Goal: Information Seeking & Learning: Learn about a topic

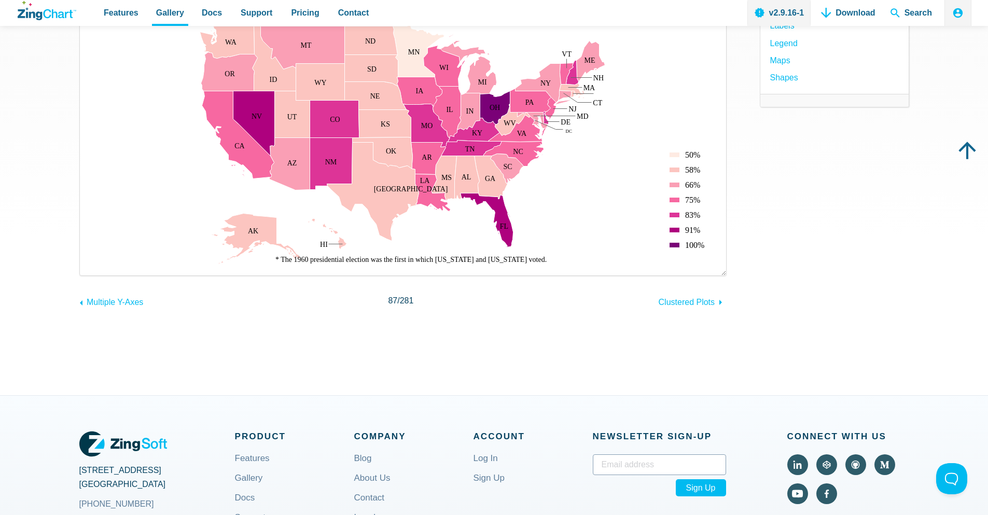
scroll to position [62, 0]
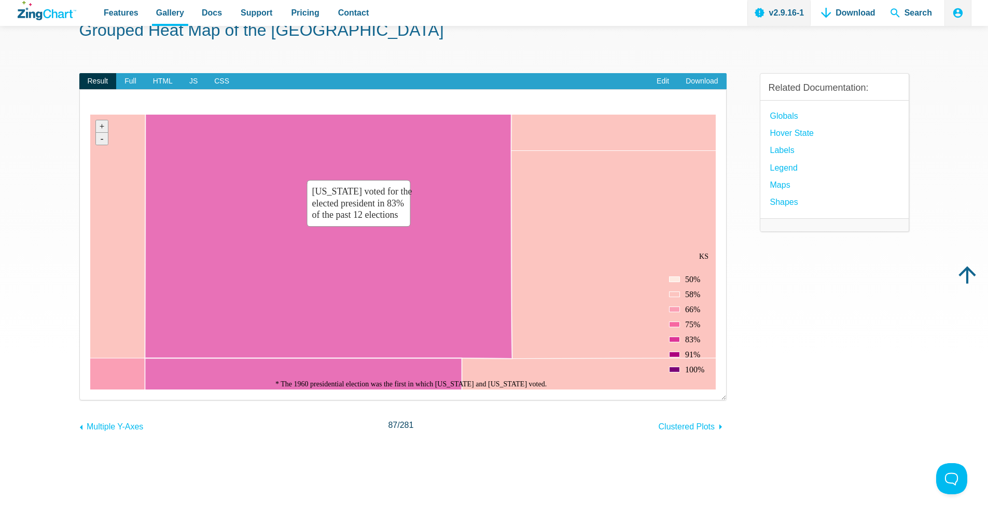
click at [90, 389] on area "Colorado voted for the elected president in 83% of the past 12 elections" at bounding box center [90, 389] width 0 height 0
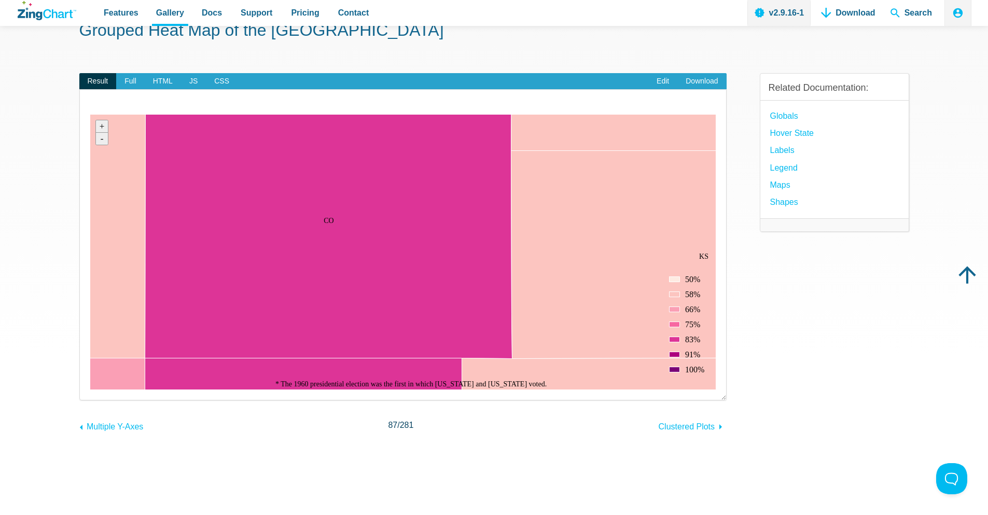
click at [90, 389] on area "Colorado voted for the elected president in 83% of the past 12 elections" at bounding box center [90, 389] width 0 height 0
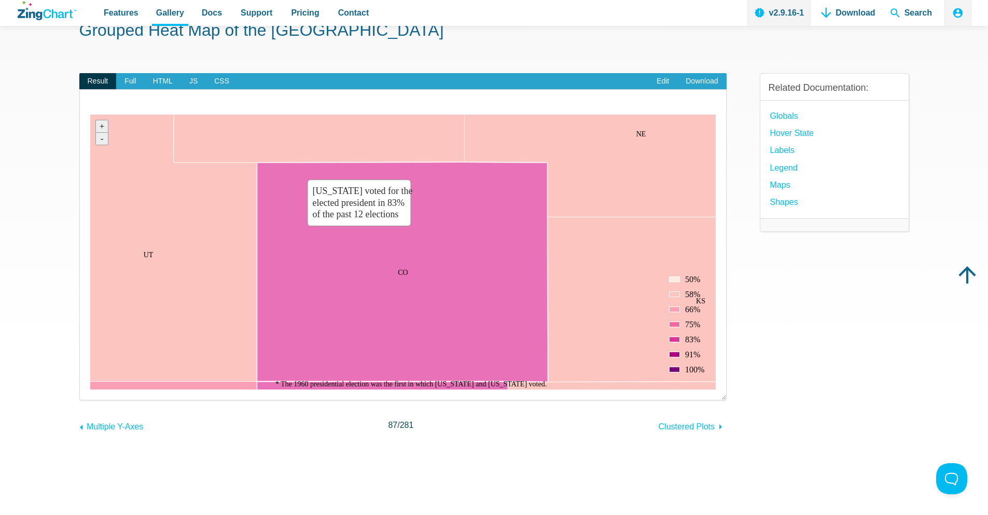
click at [359, 236] on div "Likelihood of a State Voting for the Elected President Based off the past 12 el…" at bounding box center [402, 252] width 625 height 275
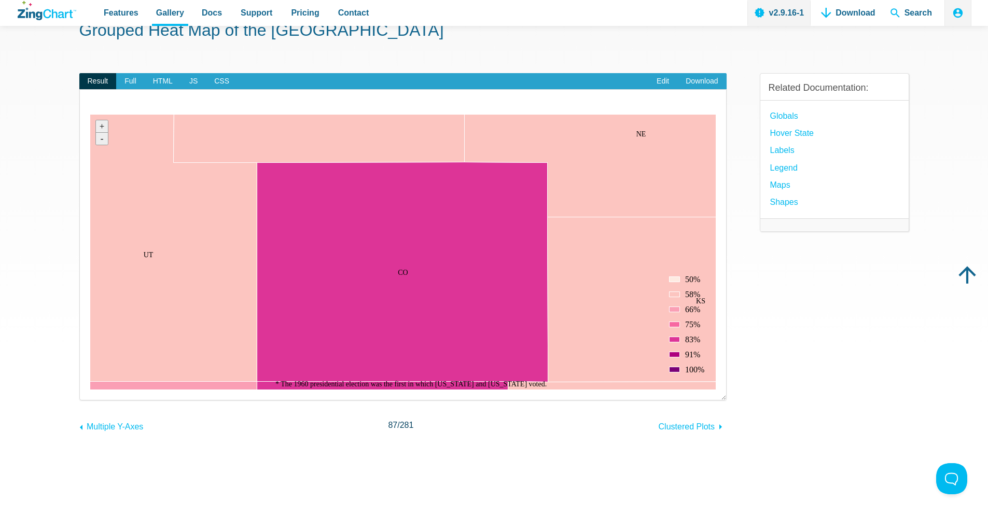
click at [90, 389] on area "Colorado voted for the elected president in 83% of the past 12 elections" at bounding box center [90, 389] width 0 height 0
click at [359, 236] on img "App Content" at bounding box center [402, 252] width 625 height 275
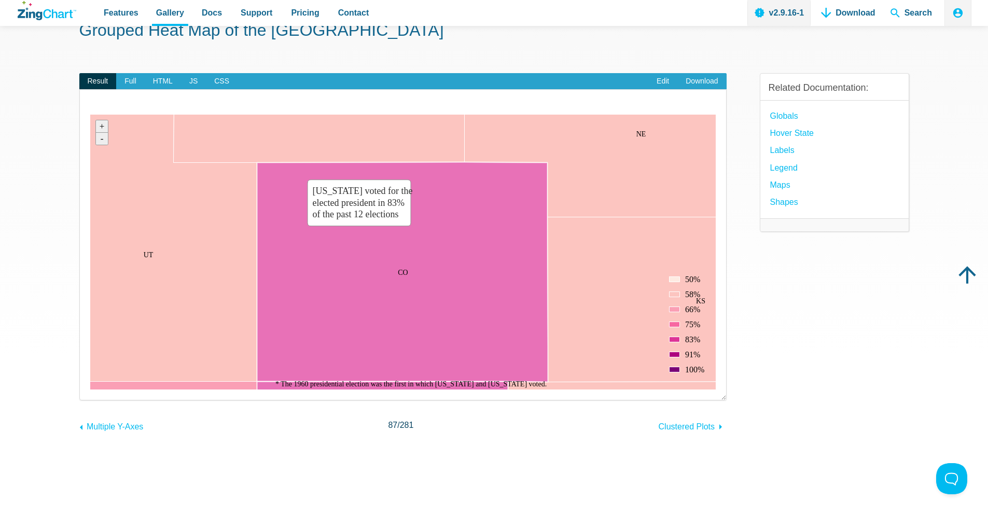
click at [90, 389] on area "Colorado voted for the elected president in 83% of the past 12 elections" at bounding box center [90, 389] width 0 height 0
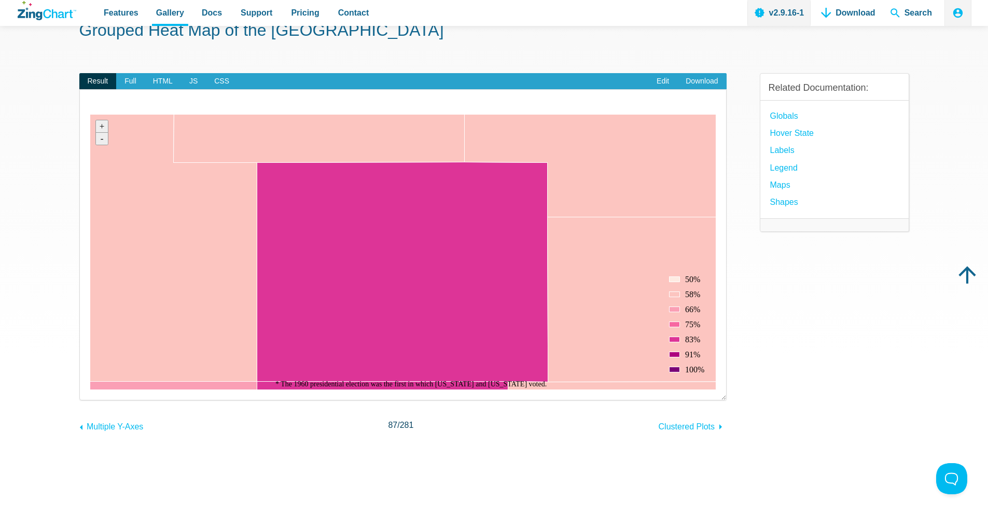
click at [359, 236] on div "Likelihood of a State Voting for the Elected President Based off the past 12 el…" at bounding box center [402, 252] width 625 height 275
click at [90, 389] on area "Colorado voted for the elected president in 83% of the past 12 elections" at bounding box center [90, 389] width 0 height 0
click at [359, 236] on img "App Content" at bounding box center [402, 252] width 625 height 275
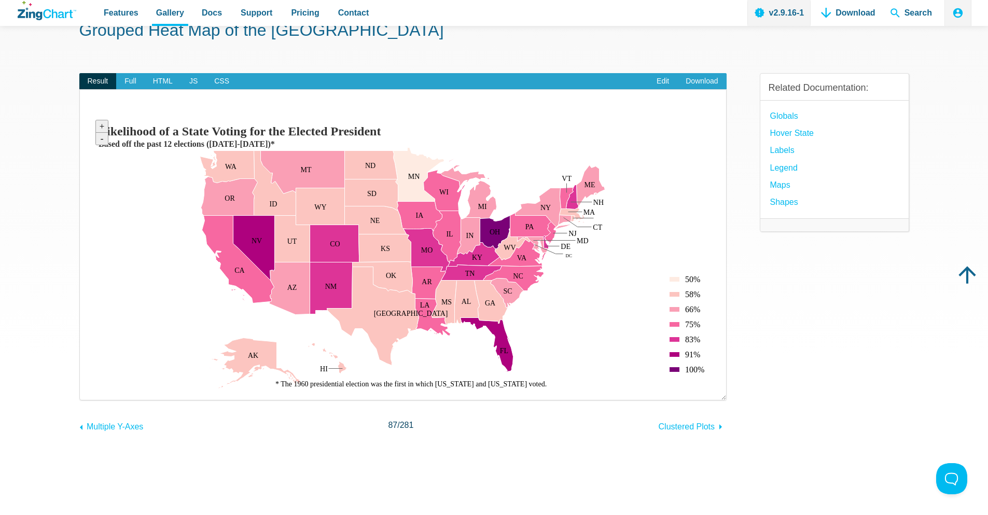
click at [663, 163] on img "App Content" at bounding box center [402, 252] width 625 height 275
click at [90, 389] on area "Based off the past 12 elections (1960-2012)*" at bounding box center [90, 389] width 0 height 0
click at [90, 389] on area "Likelihood of a State Voting for the Elected President" at bounding box center [90, 389] width 0 height 0
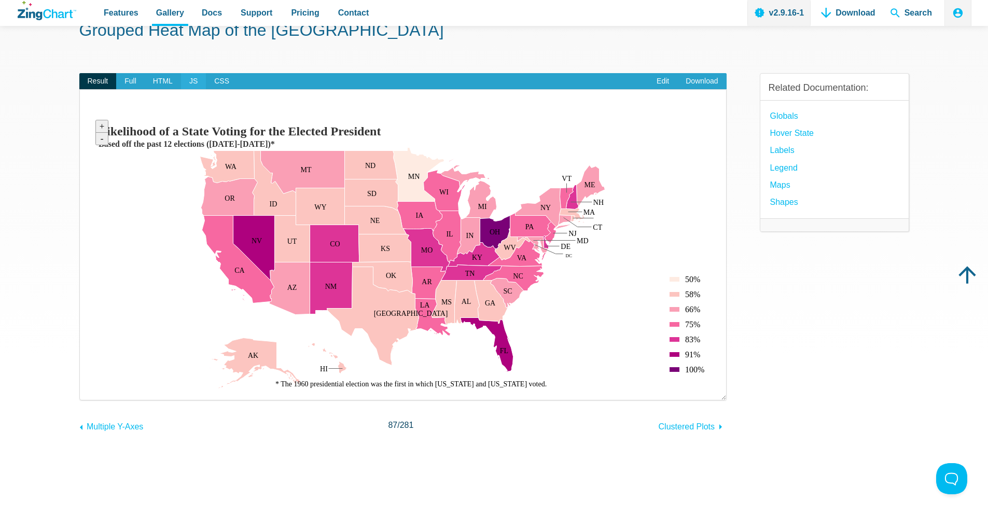
click at [191, 78] on span "JS" at bounding box center [193, 81] width 25 height 17
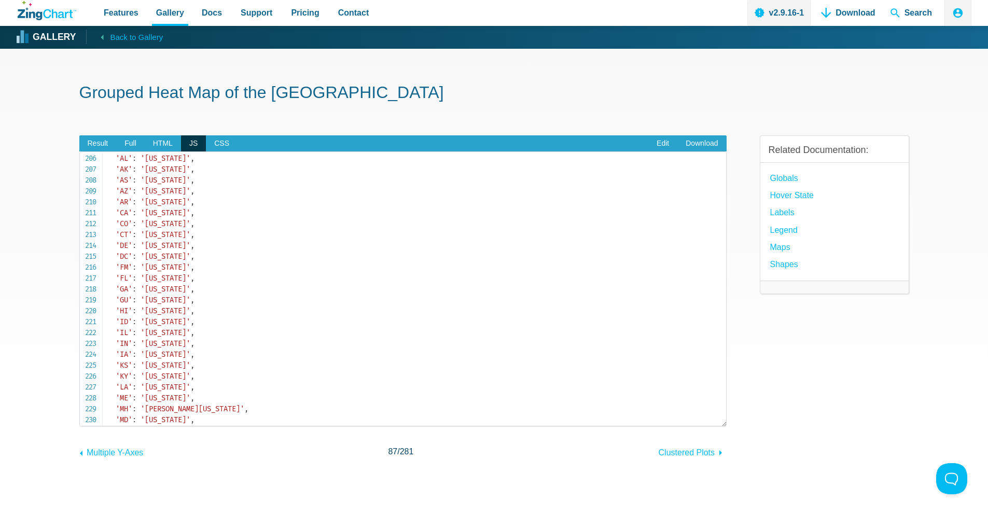
scroll to position [2054, 0]
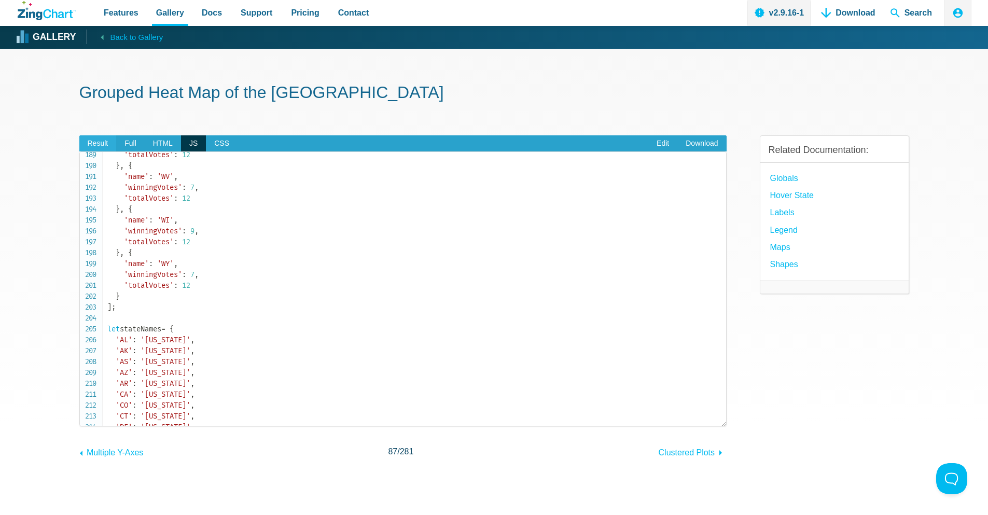
click at [105, 146] on span "Result" at bounding box center [97, 143] width 37 height 17
